Goal: Task Accomplishment & Management: Manage account settings

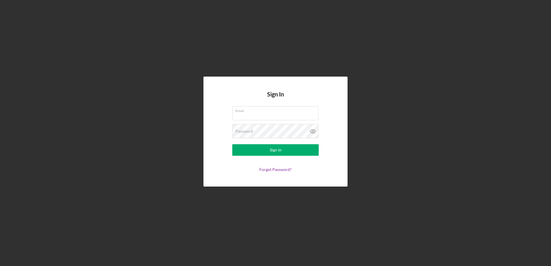
type input "[EMAIL_ADDRESS][DOMAIN_NAME]"
click at [0, 266] on nordpass-portal at bounding box center [0, 266] width 0 height 0
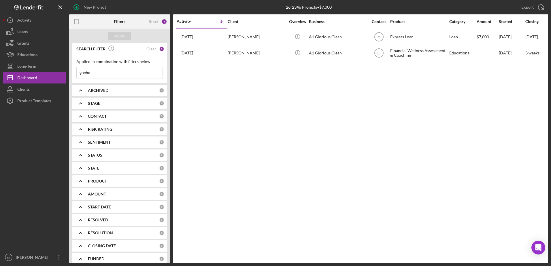
click at [159, 48] on div "1" at bounding box center [161, 48] width 5 height 5
click at [148, 49] on div "Clear" at bounding box center [151, 49] width 10 height 5
click at [94, 76] on input "yacha" at bounding box center [120, 73] width 86 height 12
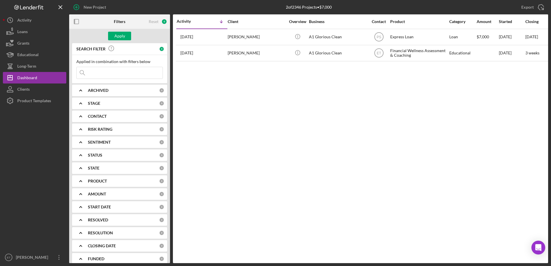
click at [46, 132] on div at bounding box center [34, 179] width 63 height 145
click at [121, 37] on div "Apply" at bounding box center [119, 36] width 11 height 9
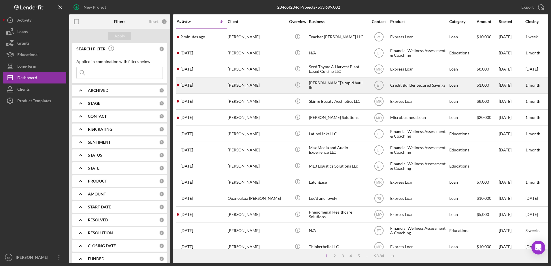
click at [334, 81] on div "[PERSON_NAME]’s rapid haul llc" at bounding box center [338, 85] width 58 height 15
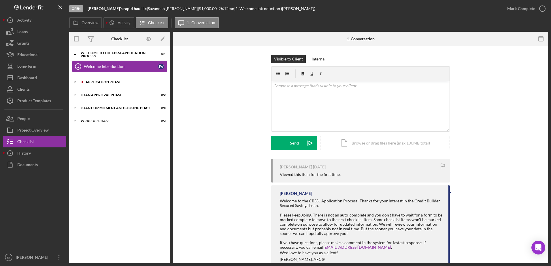
click at [105, 82] on div "Application Phase" at bounding box center [124, 81] width 77 height 3
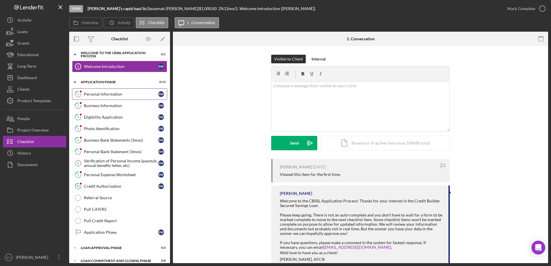
click at [99, 94] on div "Personal Information" at bounding box center [121, 94] width 74 height 5
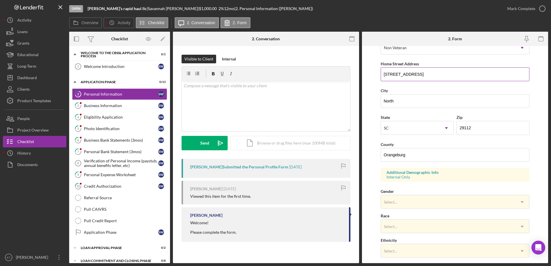
scroll to position [98, 0]
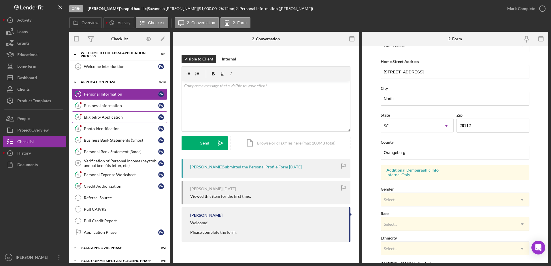
click at [103, 117] on div "Eligibility Application" at bounding box center [121, 117] width 74 height 5
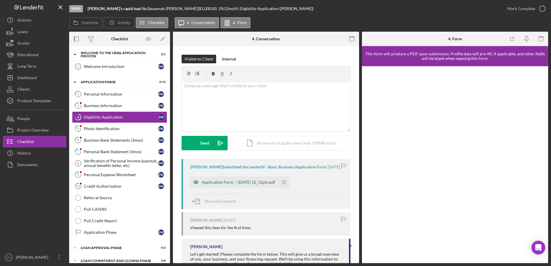
click at [197, 186] on icon "button" at bounding box center [196, 183] width 12 height 12
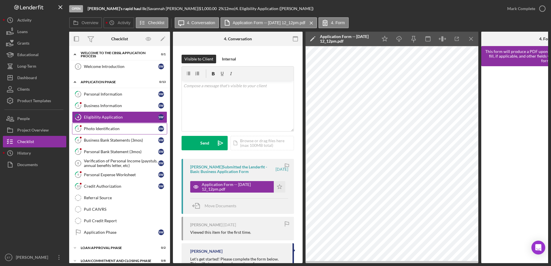
click at [94, 131] on div "Photo Identification" at bounding box center [121, 128] width 74 height 5
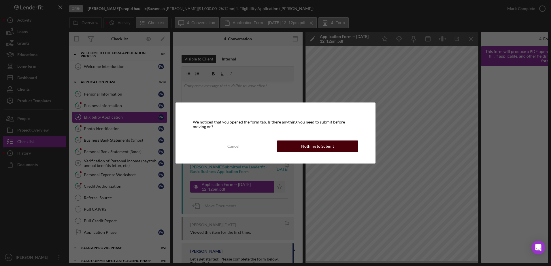
click at [300, 151] on button "Nothing to Submit" at bounding box center [317, 147] width 81 height 12
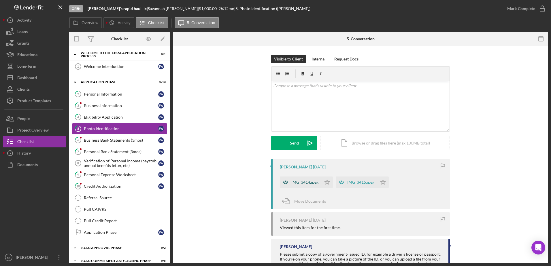
click at [282, 183] on icon "button" at bounding box center [286, 183] width 12 height 12
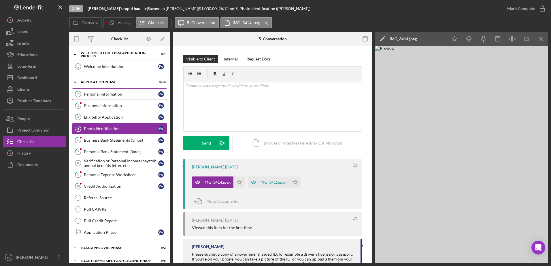
click at [114, 93] on div "Personal Information" at bounding box center [121, 94] width 74 height 5
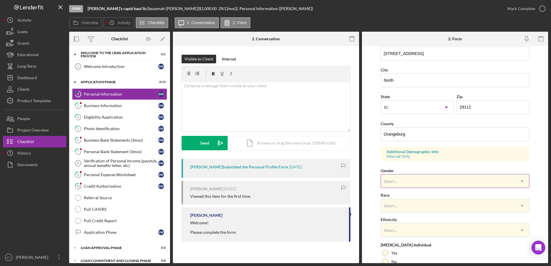
scroll to position [118, 0]
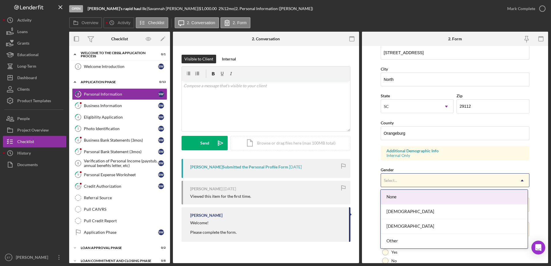
click at [428, 180] on div "Select..." at bounding box center [448, 180] width 135 height 13
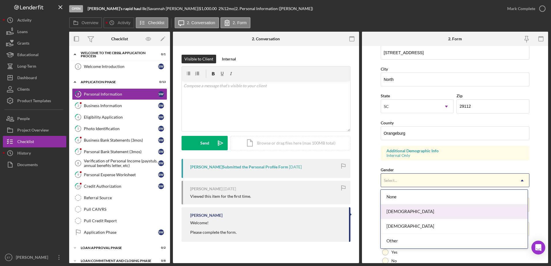
click at [421, 211] on div "Female" at bounding box center [454, 212] width 147 height 15
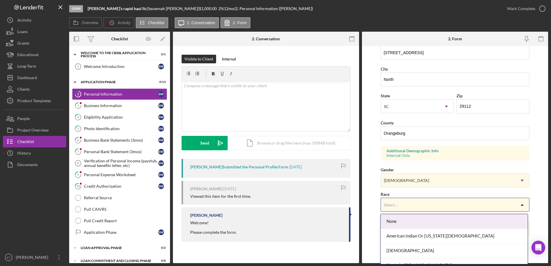
click at [430, 204] on div "Select..." at bounding box center [448, 204] width 135 height 13
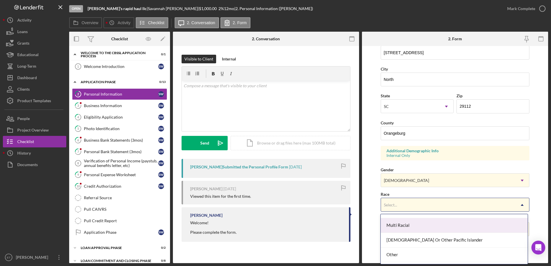
scroll to position [54, 0]
click at [426, 227] on div "Multi Racial" at bounding box center [454, 226] width 147 height 15
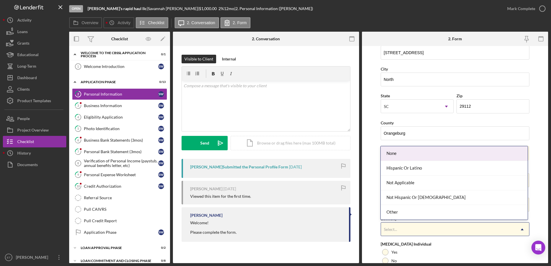
click at [422, 228] on div "Select..." at bounding box center [448, 229] width 135 height 13
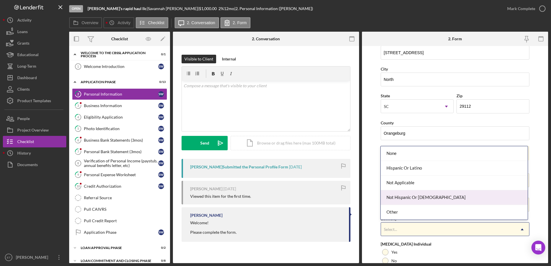
click at [419, 199] on div "Not Hispanic Or Latino" at bounding box center [454, 197] width 147 height 15
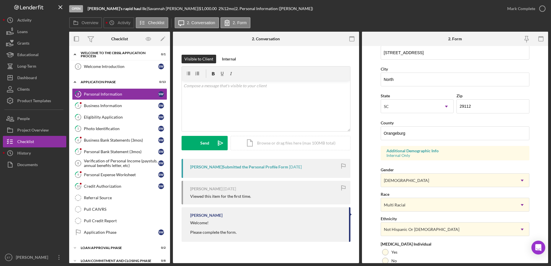
scroll to position [167, 0]
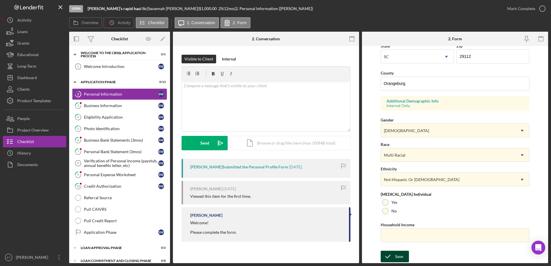
click at [398, 256] on div "Save" at bounding box center [399, 257] width 8 height 12
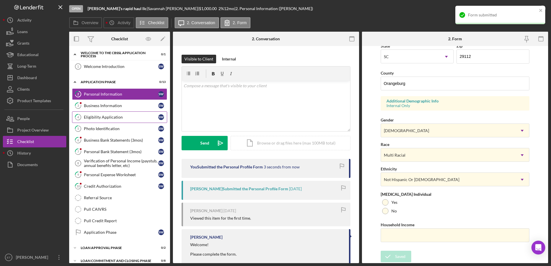
click at [89, 118] on div "Eligibility Application" at bounding box center [121, 117] width 74 height 5
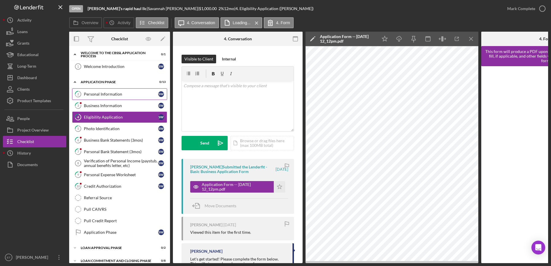
click at [103, 94] on div "Personal Information" at bounding box center [121, 94] width 74 height 5
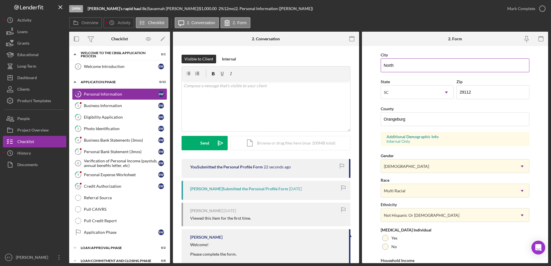
scroll to position [167, 0]
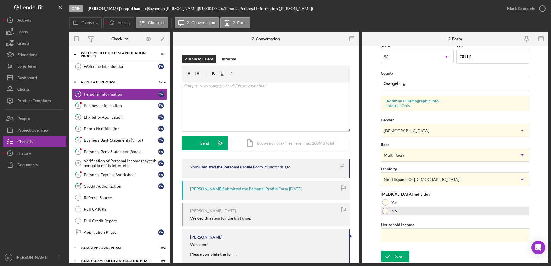
click at [385, 211] on div at bounding box center [385, 211] width 6 height 6
click at [401, 231] on input "Household Income" at bounding box center [455, 235] width 149 height 14
type input "$60,000"
click at [399, 256] on div "Save" at bounding box center [399, 257] width 8 height 12
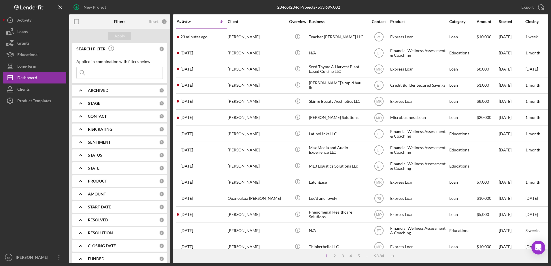
click at [127, 77] on input at bounding box center [120, 73] width 86 height 12
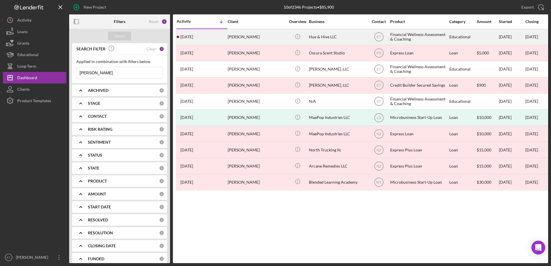
type input "[PERSON_NAME]"
click at [315, 38] on div "Hue & Hive LLC" at bounding box center [338, 36] width 58 height 15
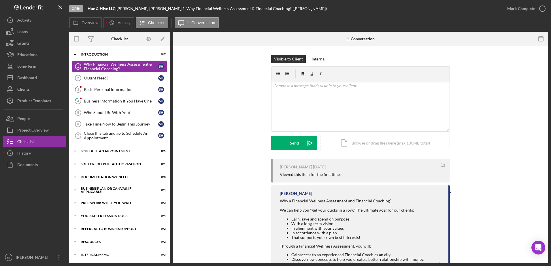
click at [106, 88] on div "Basic Personal Information" at bounding box center [121, 89] width 74 height 5
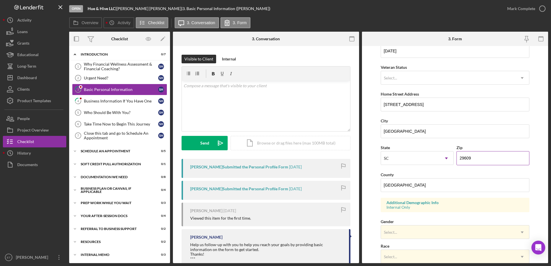
scroll to position [66, 0]
click at [103, 102] on div "Business Information If You Have One" at bounding box center [121, 101] width 74 height 5
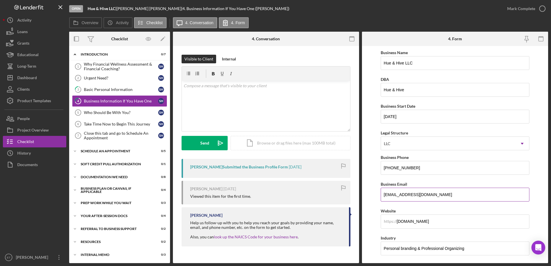
drag, startPoint x: 396, startPoint y: 192, endPoint x: 430, endPoint y: 196, distance: 34.5
click at [430, 196] on input "[EMAIL_ADDRESS][DOMAIN_NAME]" at bounding box center [455, 195] width 149 height 14
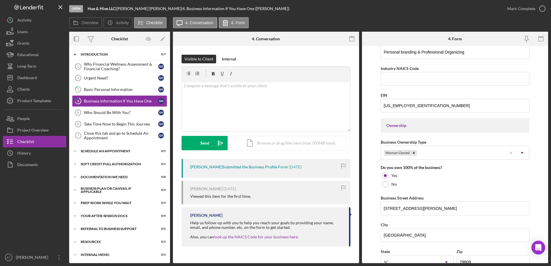
scroll to position [197, 0]
drag, startPoint x: 296, startPoint y: 237, endPoint x: 200, endPoint y: 244, distance: 97.1
click at [200, 244] on div "[PERSON_NAME] Help us follow-up with you to help you reach your goals by provid…" at bounding box center [265, 226] width 169 height 39
copy div "you can look up the NAICS Code for your business here ."
click at [204, 99] on div "v Color teal Color pink Remove color Add row above Add row below Add column bef…" at bounding box center [266, 106] width 168 height 50
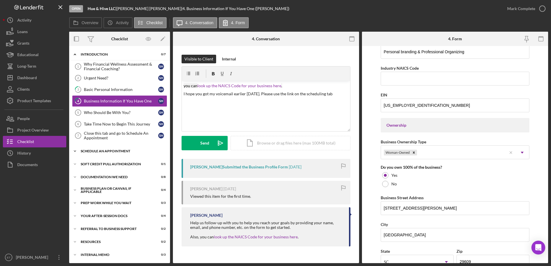
click at [92, 151] on div "Schedule An Appointment" at bounding box center [122, 151] width 82 height 3
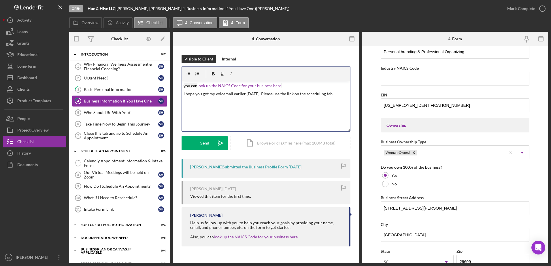
click at [328, 97] on p "I hope you got my voicemail earlier [DATE]. Please use the link on the scheduli…" at bounding box center [266, 94] width 165 height 6
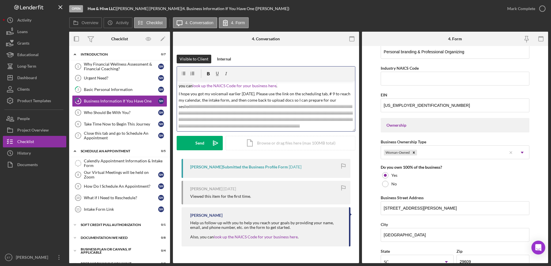
click at [188, 107] on p "I hope you got my voicemail earlier [DATE]. Please use the link on the scheduli…" at bounding box center [266, 110] width 175 height 39
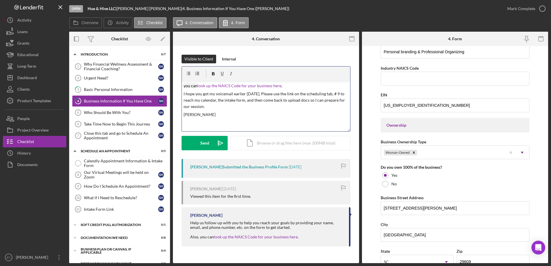
click at [184, 86] on mark "you can" at bounding box center [191, 85] width 14 height 5
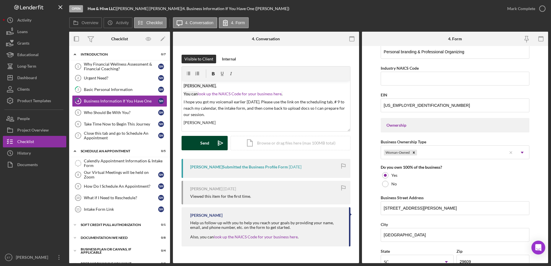
click at [208, 141] on div "Send" at bounding box center [204, 143] width 9 height 14
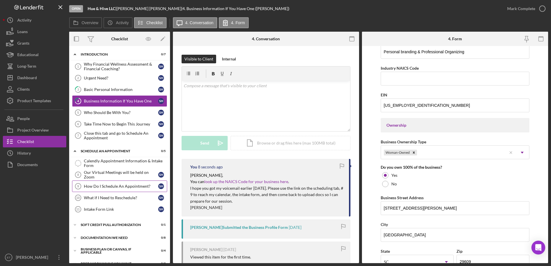
click at [123, 187] on div "How Do I Schedule An Appointment?" at bounding box center [121, 186] width 74 height 5
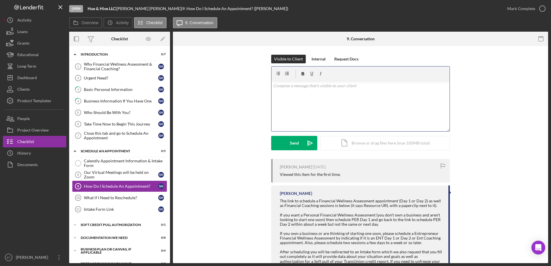
click at [291, 107] on div "v Color teal Color pink Remove color Add row above Add row below Add column bef…" at bounding box center [360, 106] width 178 height 50
click at [298, 143] on button "Send Icon/icon-invite-send" at bounding box center [294, 143] width 46 height 14
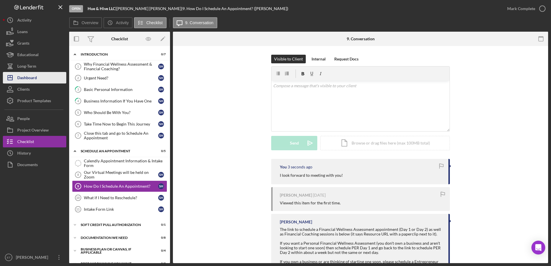
click at [37, 76] on div "Dashboard" at bounding box center [27, 78] width 20 height 13
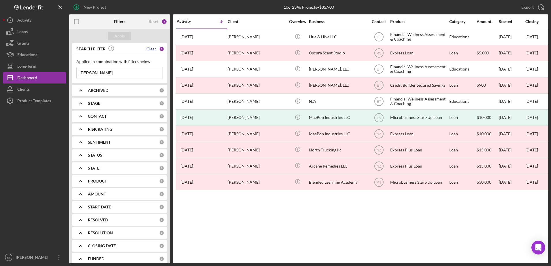
click at [150, 50] on div "Clear" at bounding box center [151, 49] width 10 height 5
click at [109, 73] on input at bounding box center [120, 73] width 86 height 12
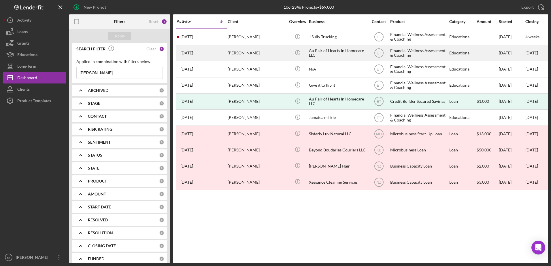
type input "[PERSON_NAME]"
click at [265, 51] on div "[PERSON_NAME]" at bounding box center [257, 53] width 58 height 15
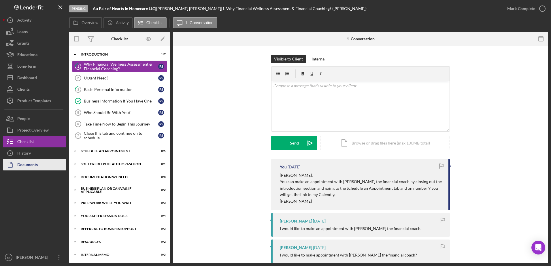
click at [28, 167] on div "Documents" at bounding box center [27, 165] width 20 height 13
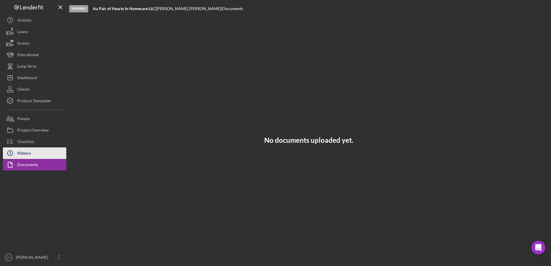
click at [22, 154] on div "History" at bounding box center [24, 153] width 14 height 13
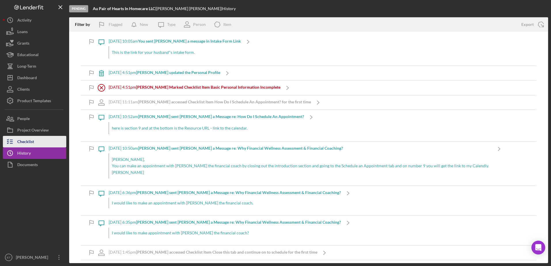
click at [29, 142] on div "Checklist" at bounding box center [25, 142] width 17 height 13
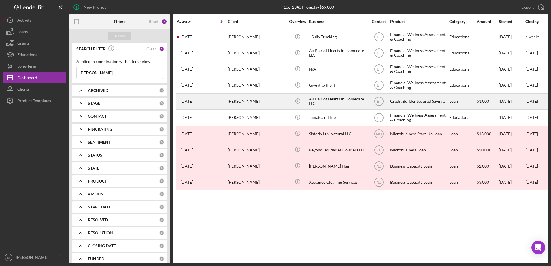
click at [342, 104] on div "Au Pair of Hearts In Homecare LLC" at bounding box center [338, 101] width 58 height 15
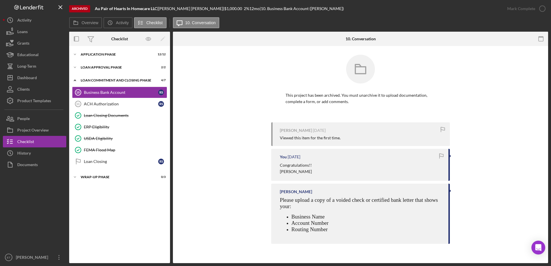
click at [342, 104] on p "This project has been archived. You must unarchive it to upload documentation, …" at bounding box center [360, 98] width 150 height 13
click at [25, 167] on div "Documents" at bounding box center [27, 165] width 20 height 13
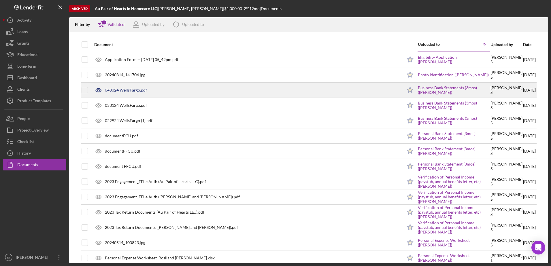
click at [137, 88] on div "043024 WellsFargo.pdf" at bounding box center [126, 90] width 42 height 5
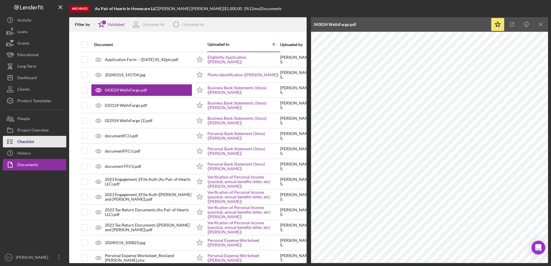
click at [19, 144] on div "Checklist" at bounding box center [25, 142] width 17 height 13
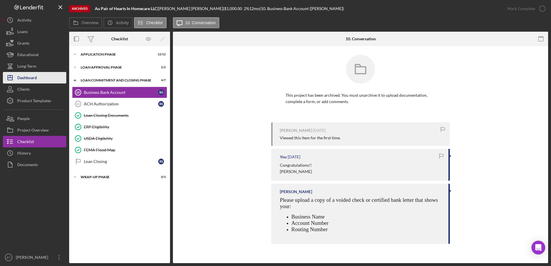
click at [35, 76] on div "Dashboard" at bounding box center [27, 78] width 20 height 13
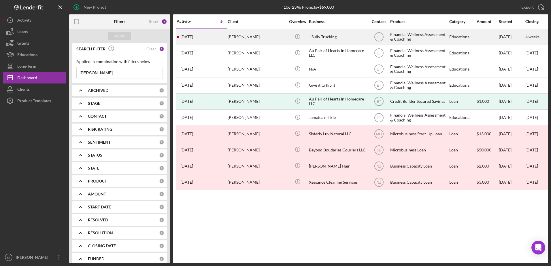
click at [319, 38] on div "J Sully Trucking" at bounding box center [338, 36] width 58 height 15
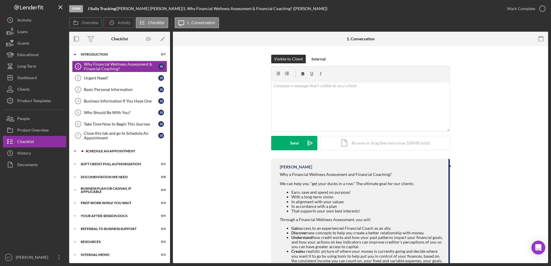
click at [124, 154] on div "Icon/Expander Schedule An Appointment 0 / 5" at bounding box center [119, 151] width 101 height 12
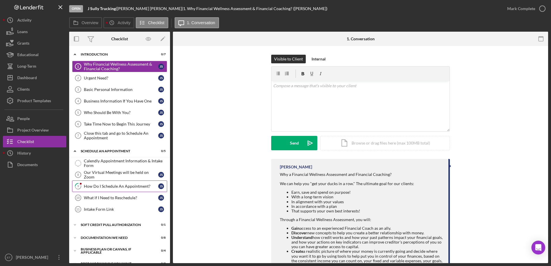
click at [112, 189] on link "9 How Do I Schedule An Appointment? J S" at bounding box center [119, 187] width 95 height 12
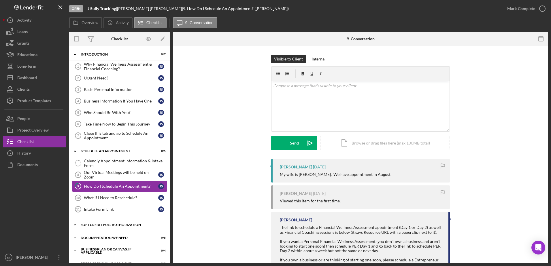
click at [111, 223] on div "Icon/Expander Soft Credit Pull Authorization 0 / 1" at bounding box center [119, 225] width 101 height 12
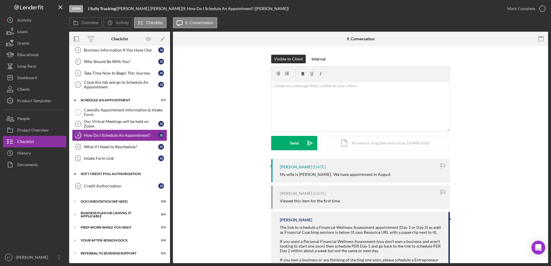
scroll to position [52, 0]
click at [108, 186] on div "Credit Authorization" at bounding box center [121, 185] width 74 height 5
